Goal: Task Accomplishment & Management: Complete application form

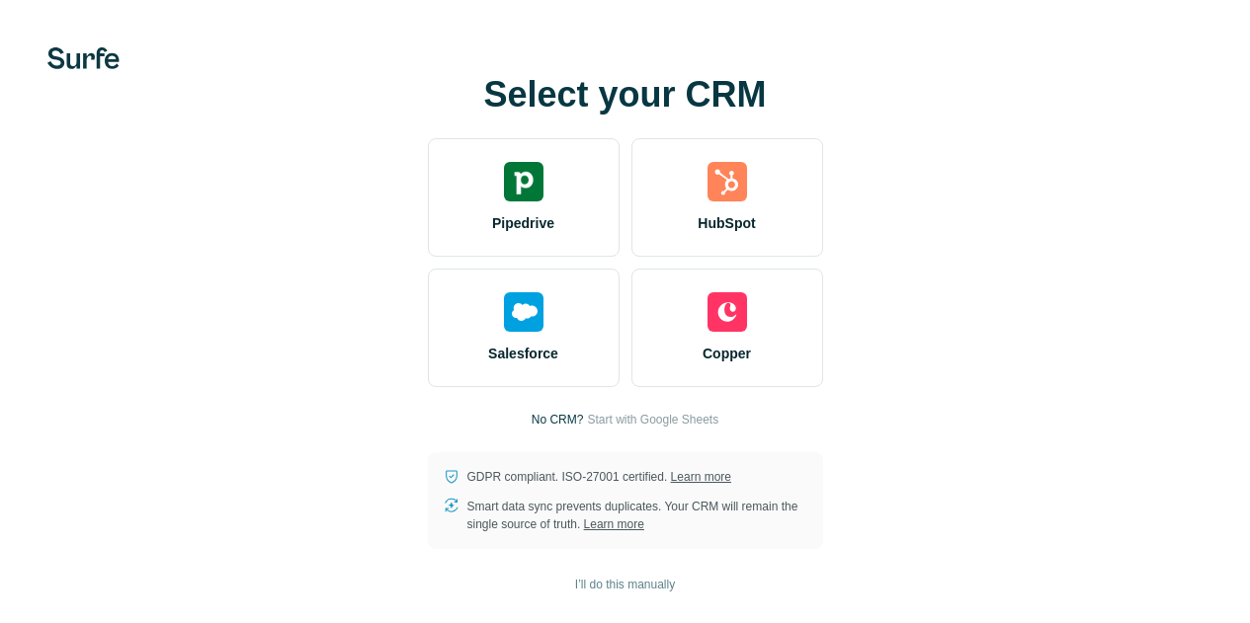
click at [0, 0] on video at bounding box center [0, 0] width 0 height 0
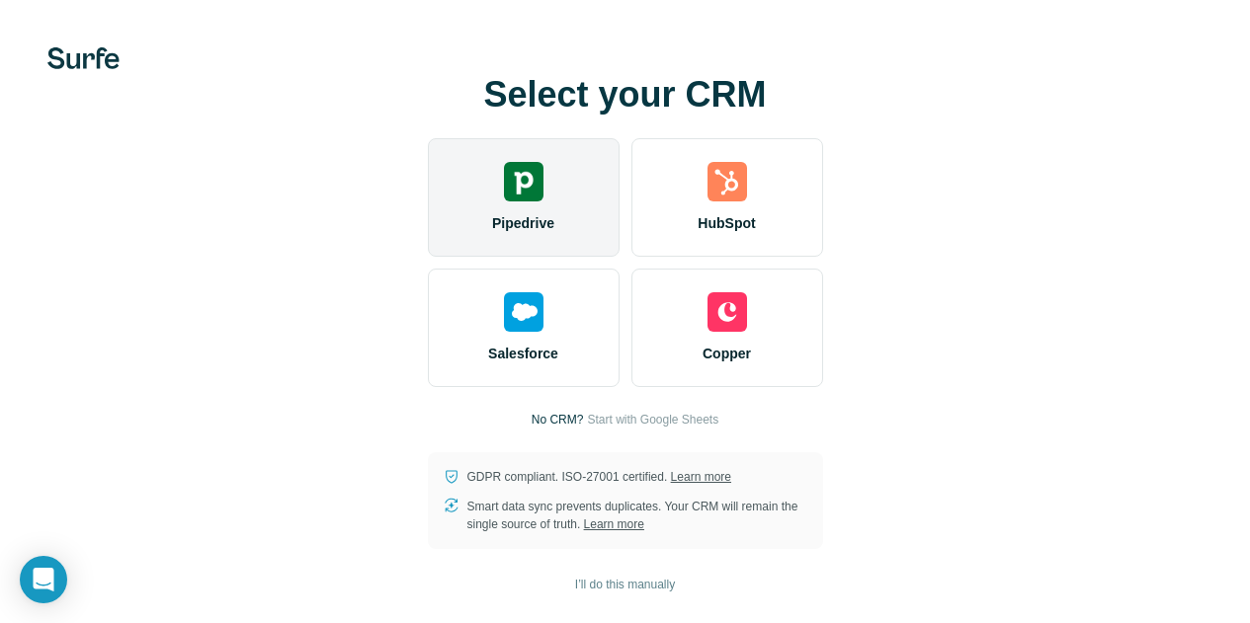
click at [504, 199] on img at bounding box center [524, 182] width 40 height 40
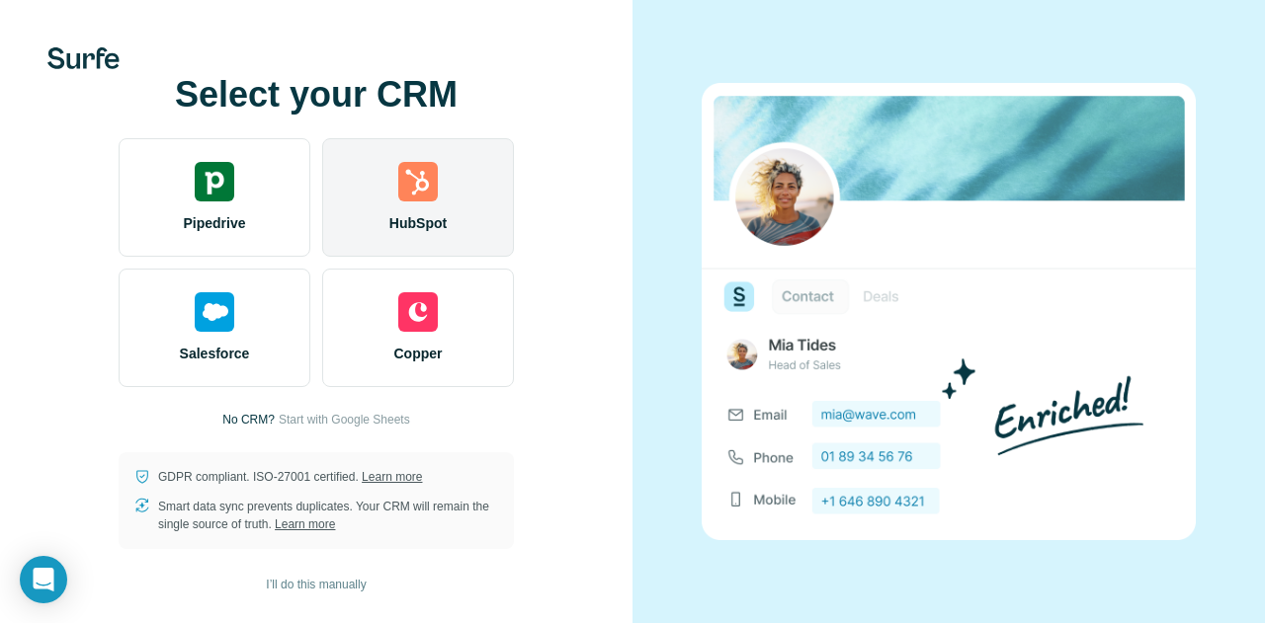
click at [394, 208] on div "HubSpot" at bounding box center [418, 197] width 192 height 119
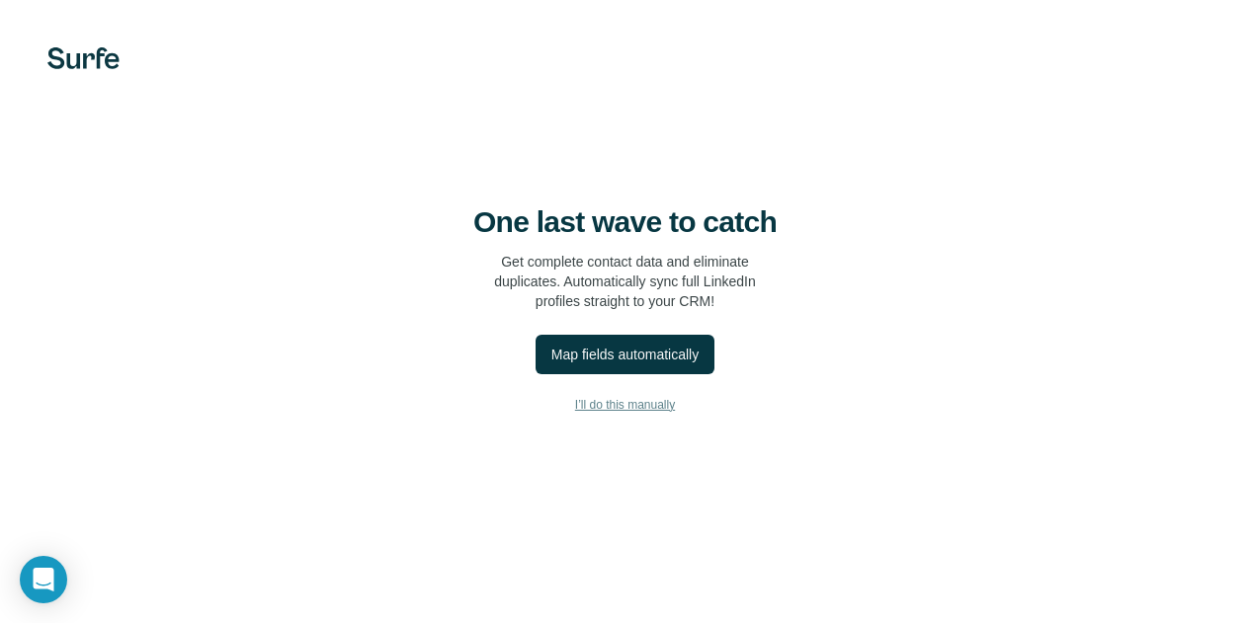
click at [575, 414] on span "I’ll do this manually" at bounding box center [625, 405] width 100 height 18
